Goal: Task Accomplishment & Management: Use online tool/utility

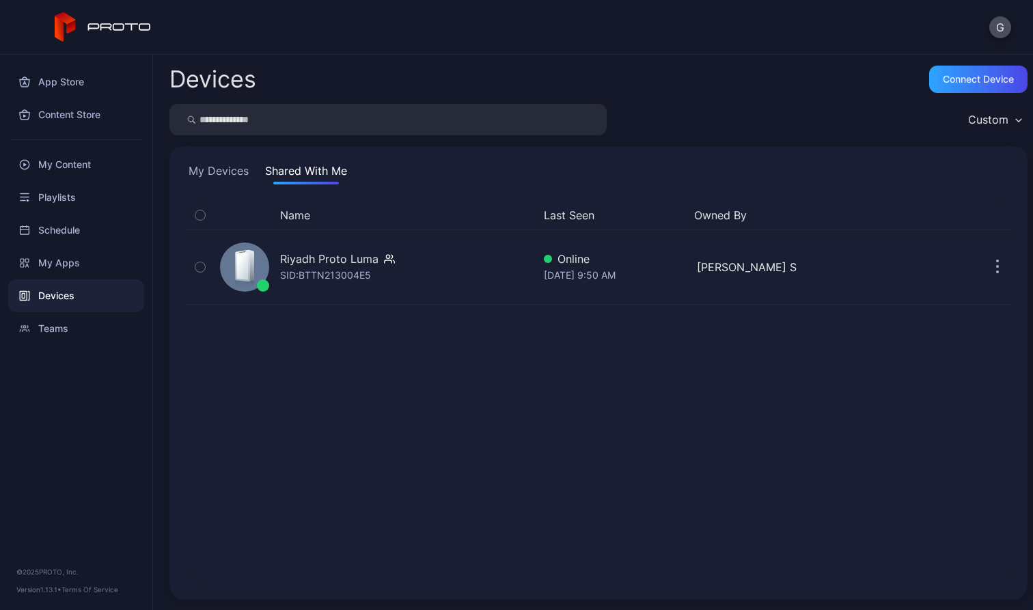
click at [298, 423] on div "Name Last Seen Owned By Riyadh Proto [PERSON_NAME]: BTTN213004E5 Online [DATE] …" at bounding box center [598, 392] width 825 height 382
click at [359, 433] on div "Name Last Seen Owned By Riyadh Proto [PERSON_NAME]: BTTN213004E5 Online [DATE] …" at bounding box center [598, 392] width 825 height 382
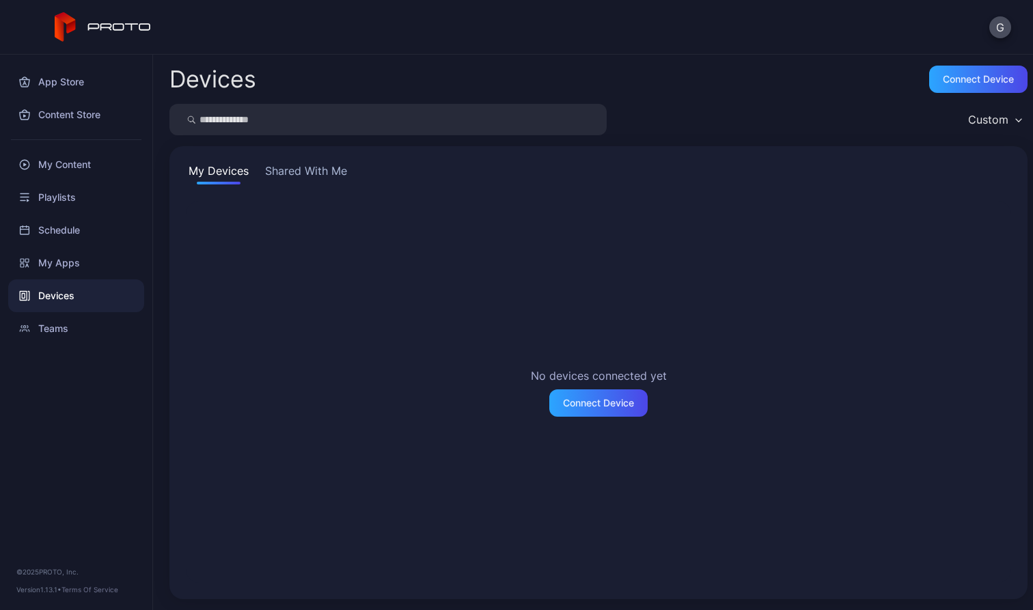
click at [329, 173] on button "Shared With Me" at bounding box center [305, 174] width 87 height 22
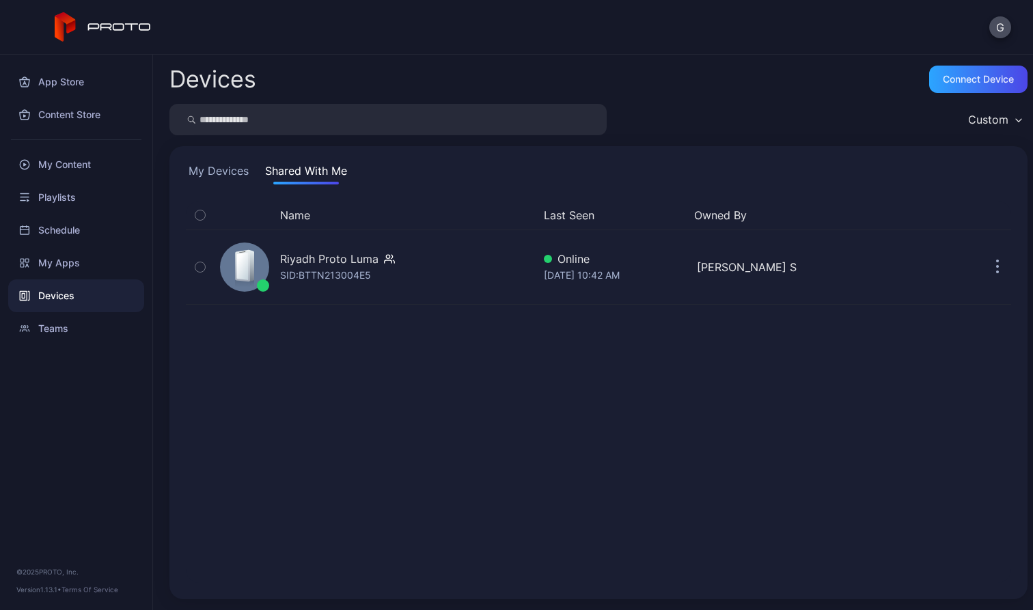
click at [302, 345] on div "Name Last Seen Owned By Riyadh Proto Luma SID: BTTN213004E5 Online Oct 05, 2025…" at bounding box center [598, 392] width 825 height 382
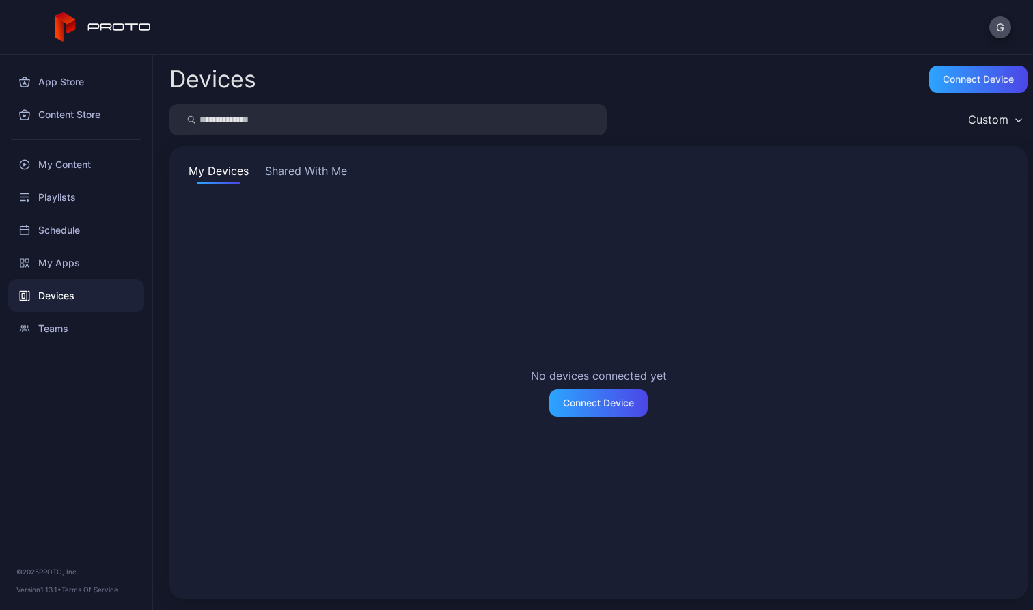
click at [320, 184] on div "My Devices Shared With Me No devices connected yet Connect Device" at bounding box center [598, 372] width 858 height 453
click at [316, 172] on button "Shared With Me" at bounding box center [305, 174] width 87 height 22
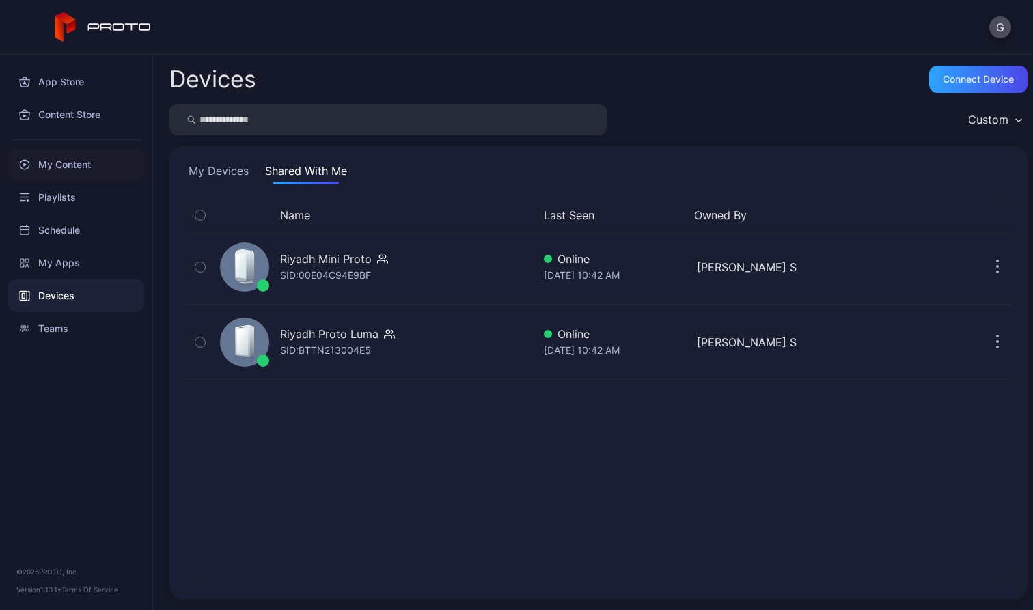
click at [81, 177] on div "My Content" at bounding box center [76, 164] width 136 height 33
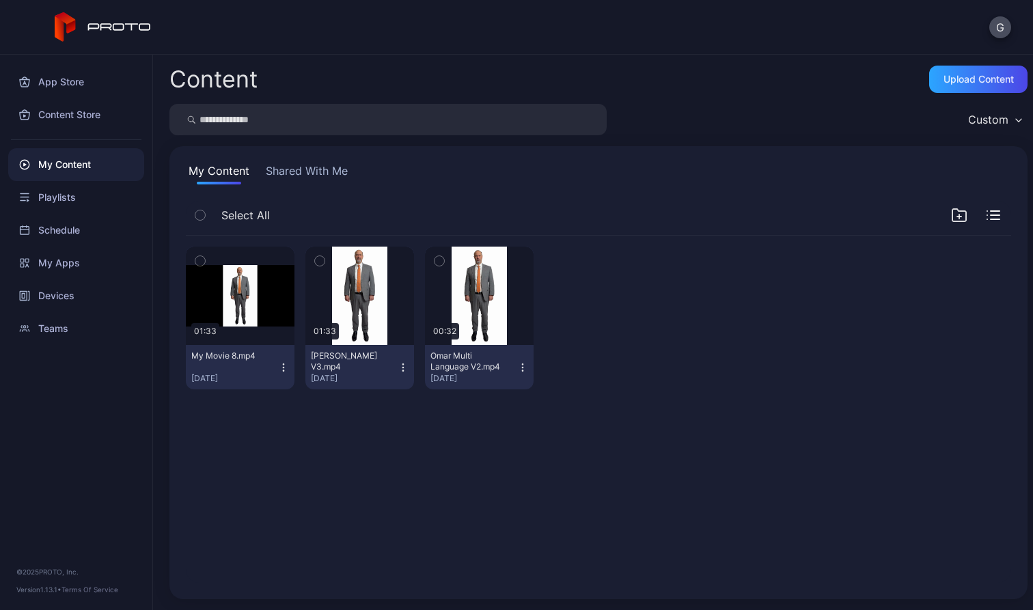
click at [518, 365] on icon "button" at bounding box center [522, 367] width 11 height 11
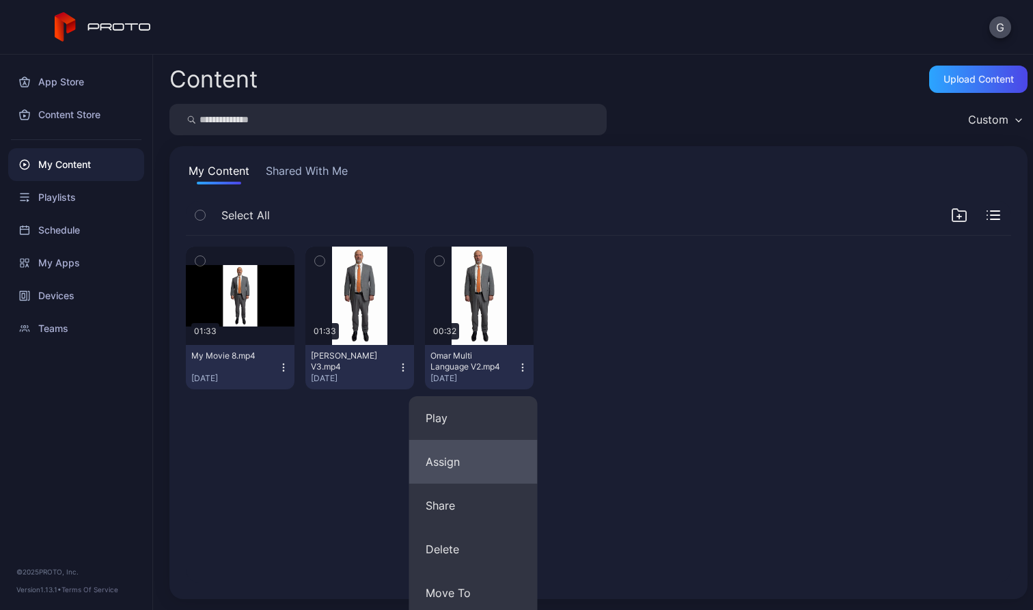
click at [477, 466] on button "Assign" at bounding box center [473, 462] width 128 height 44
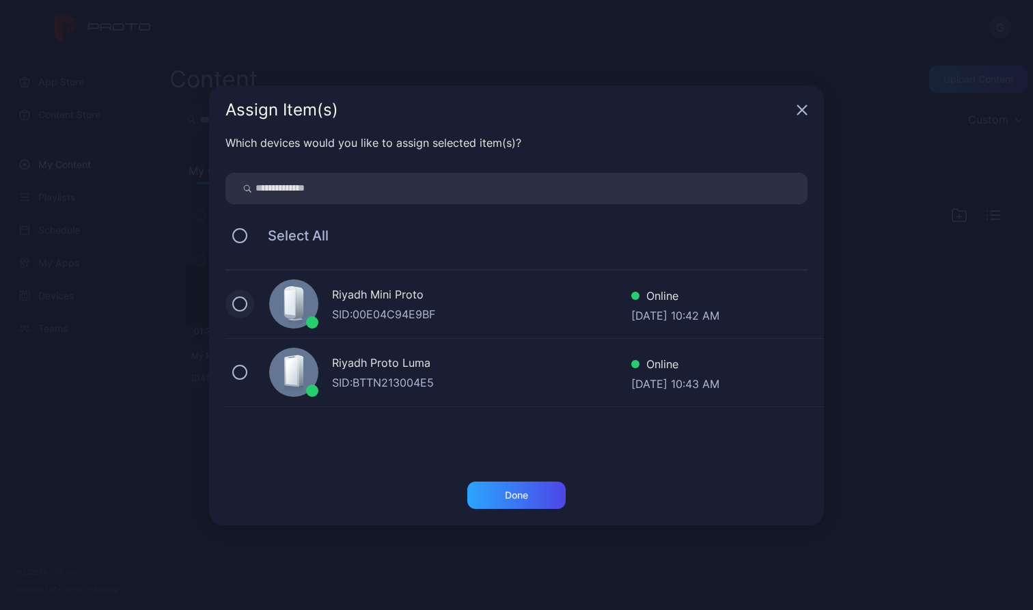
click at [236, 304] on button at bounding box center [239, 303] width 15 height 15
click at [517, 494] on div "Done" at bounding box center [516, 495] width 23 height 11
